Goal: Navigation & Orientation: Go to known website

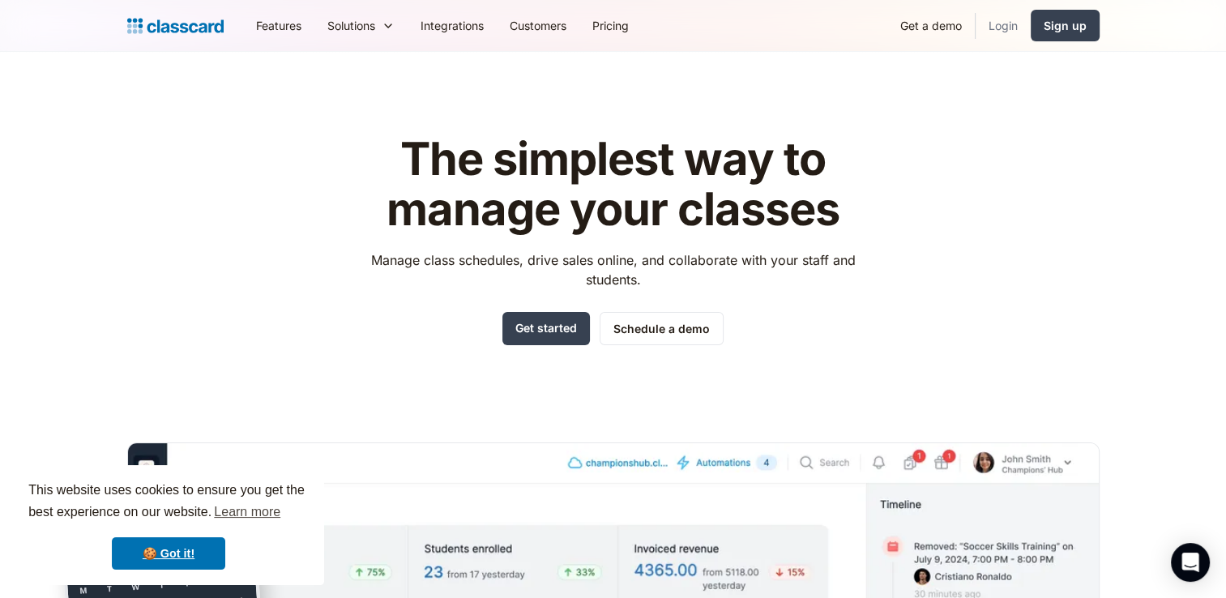
click at [1016, 28] on link "Login" at bounding box center [1003, 25] width 55 height 36
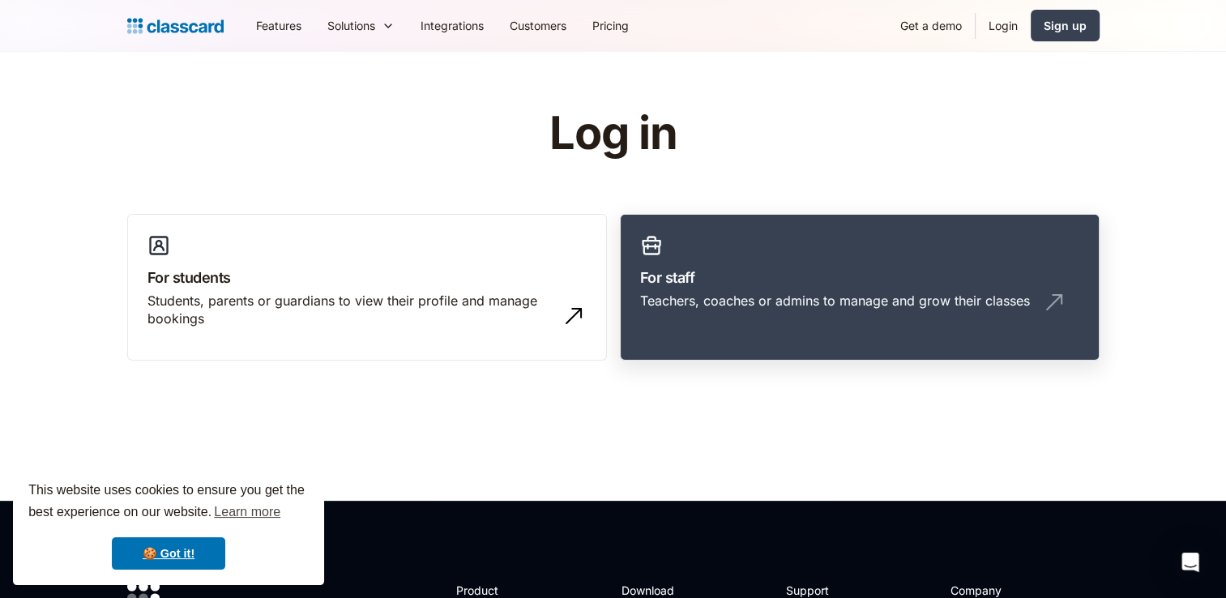
click at [753, 278] on h3 "For staff" at bounding box center [859, 278] width 439 height 22
